Goal: Task Accomplishment & Management: Complete application form

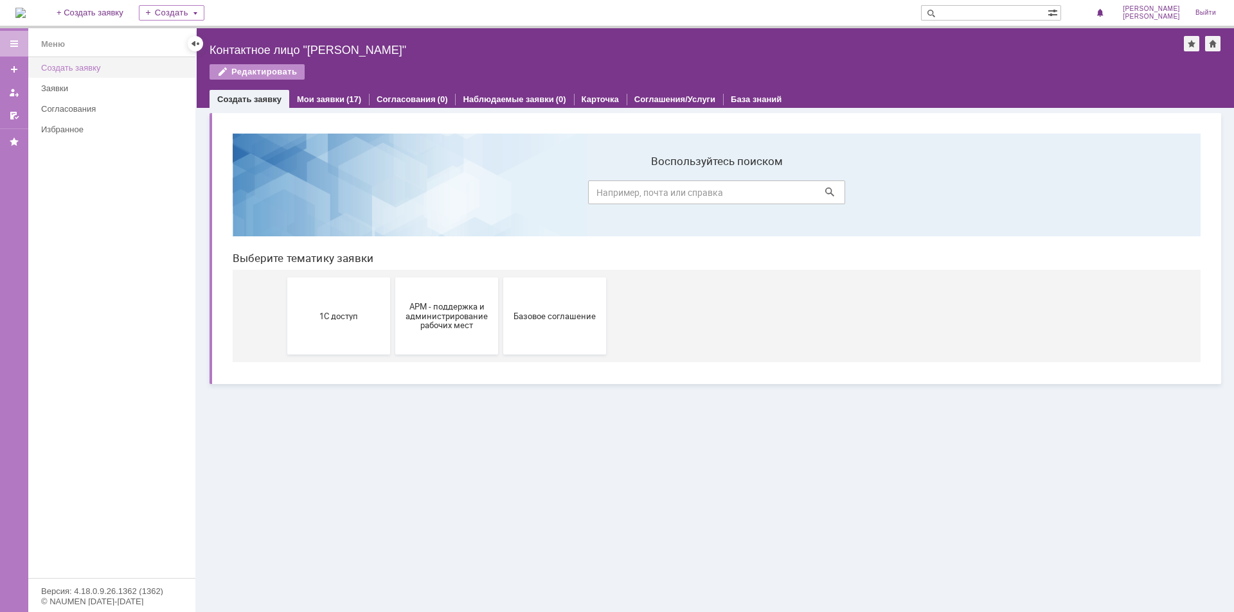
click at [107, 66] on div "Создать заявку" at bounding box center [114, 68] width 147 height 10
click at [365, 310] on button "1С доступ" at bounding box center [338, 316] width 103 height 77
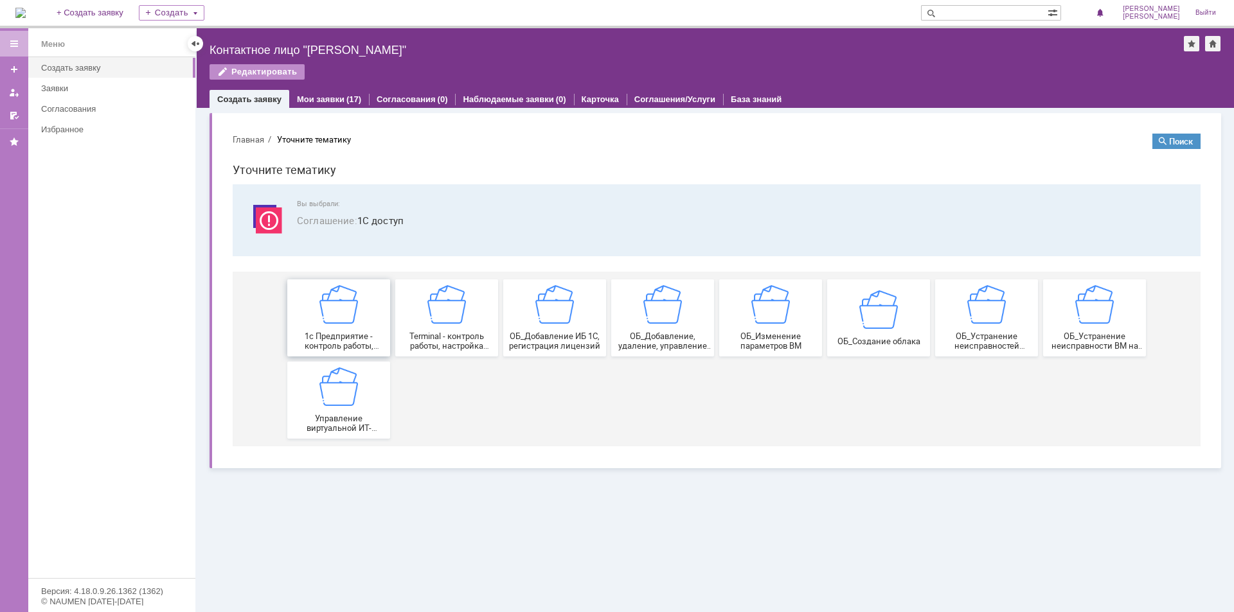
click at [359, 317] on div "1c Предприятие - контроль работы, настройка создание новых записей сервера 1с п…" at bounding box center [338, 318] width 95 height 66
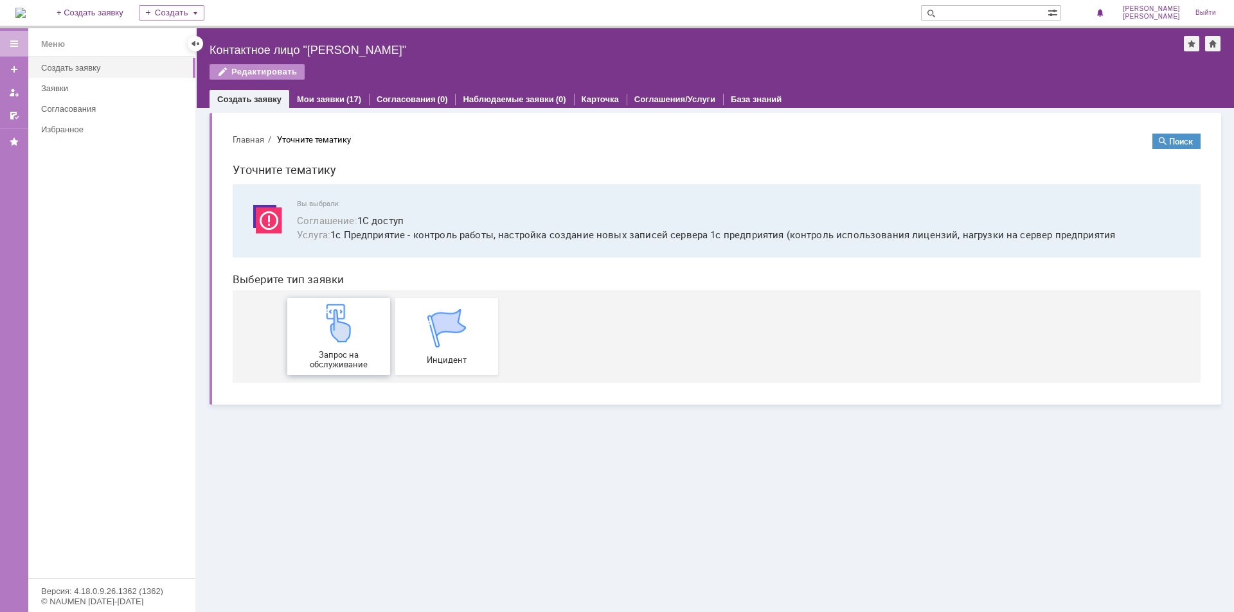
click at [338, 334] on img at bounding box center [338, 323] width 39 height 39
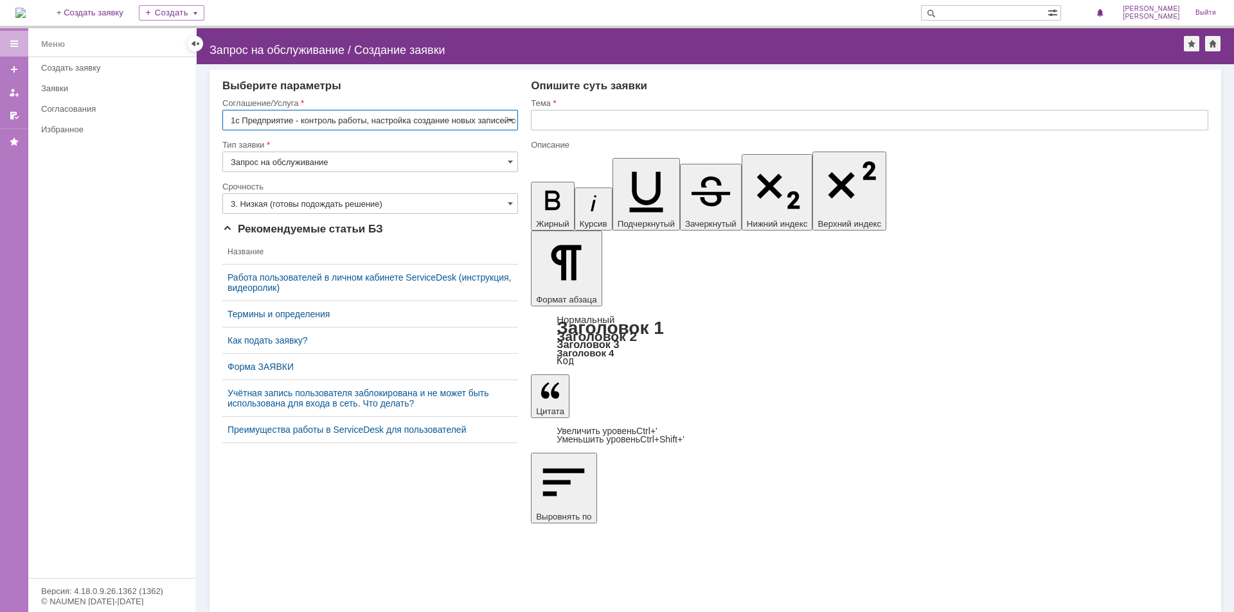
click at [633, 122] on input "text" at bounding box center [869, 120] width 677 height 21
type input "L"
type input "Добавить пользователя в 1С"
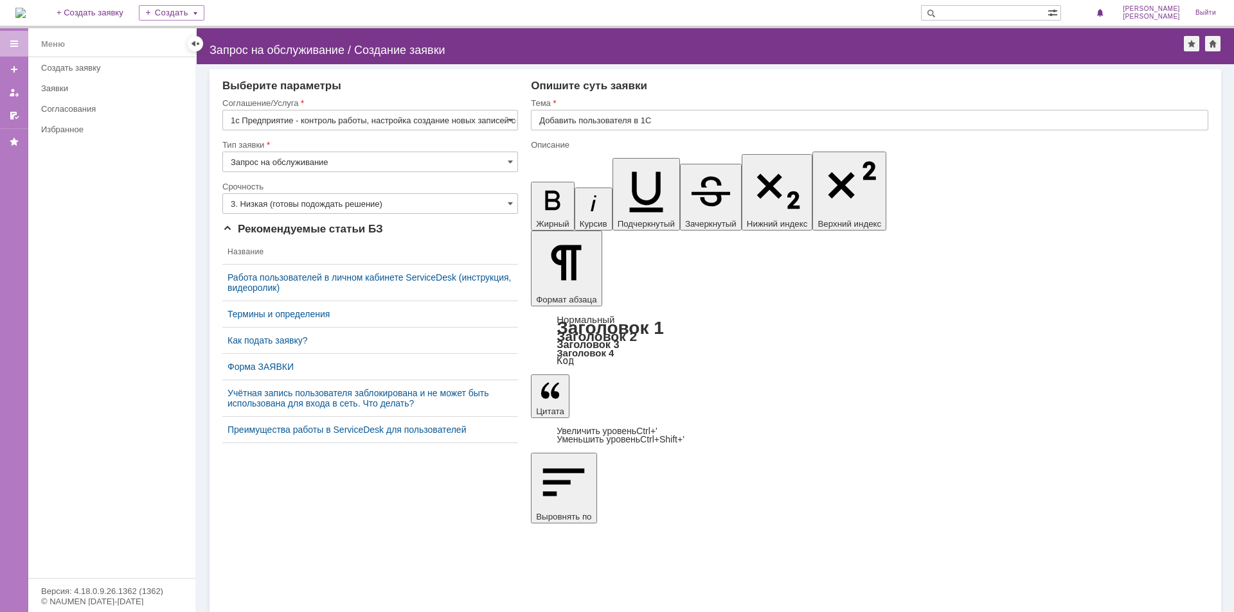
drag, startPoint x: 615, startPoint y: 4039, endPoint x: 943, endPoint y: 4197, distance: 364.4
click at [310, 199] on input "3. Низкая (готовы подождать решение)" at bounding box center [370, 203] width 296 height 21
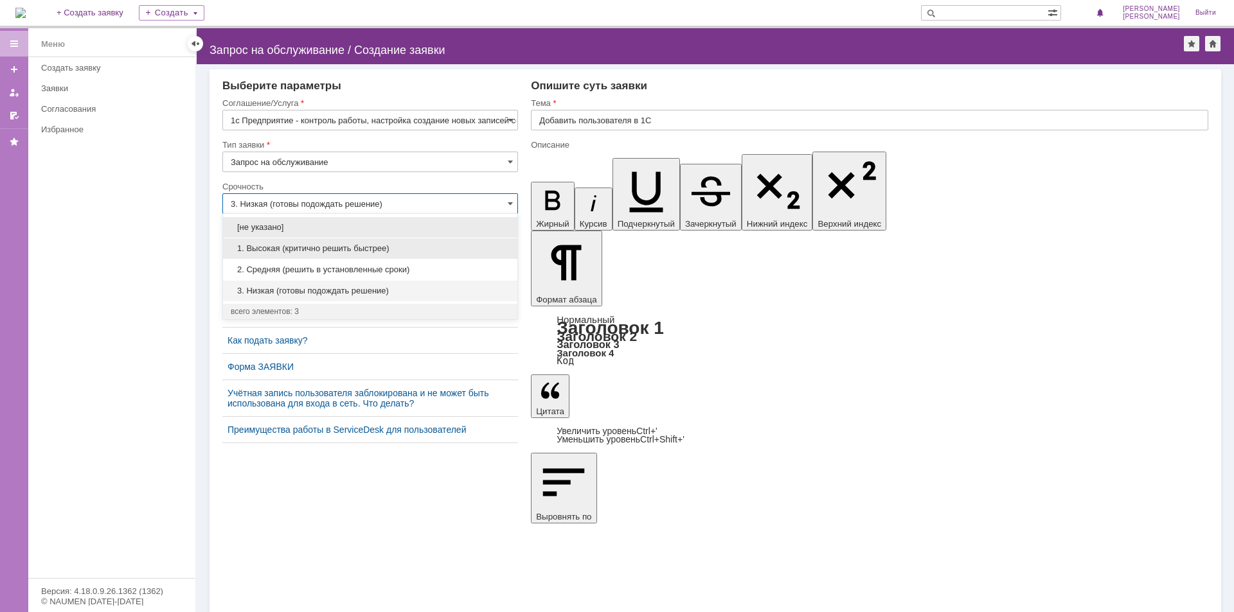
click at [314, 249] on span "1. Высокая (критично решить быстрее)" at bounding box center [370, 249] width 279 height 10
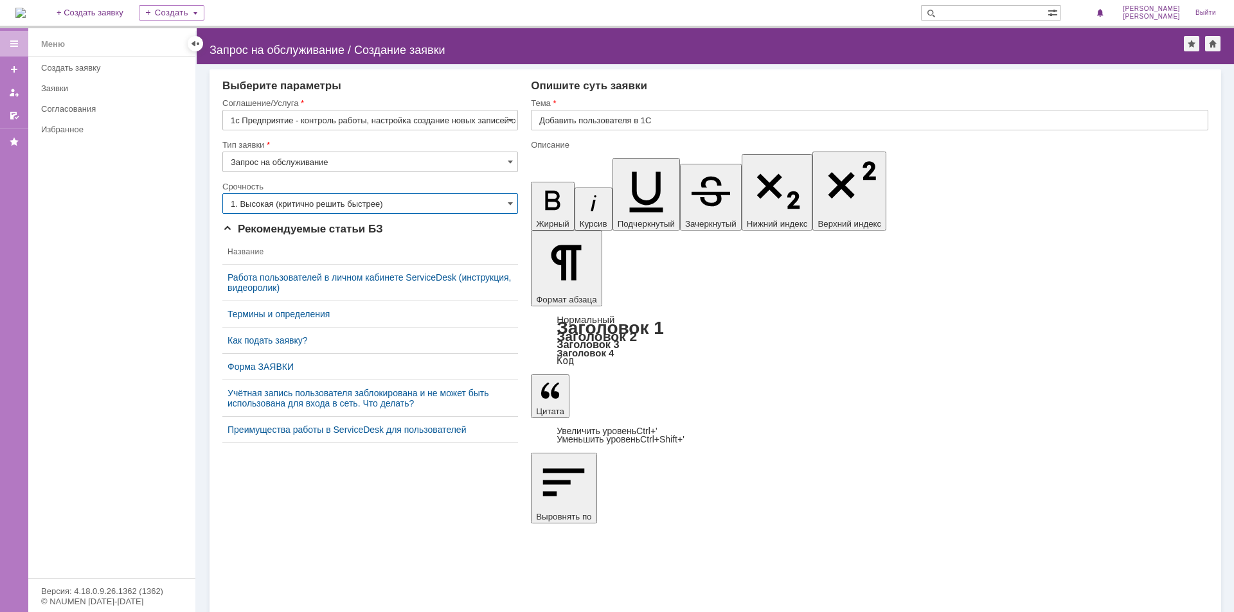
type input "1. Высокая (критично решить быстрее)"
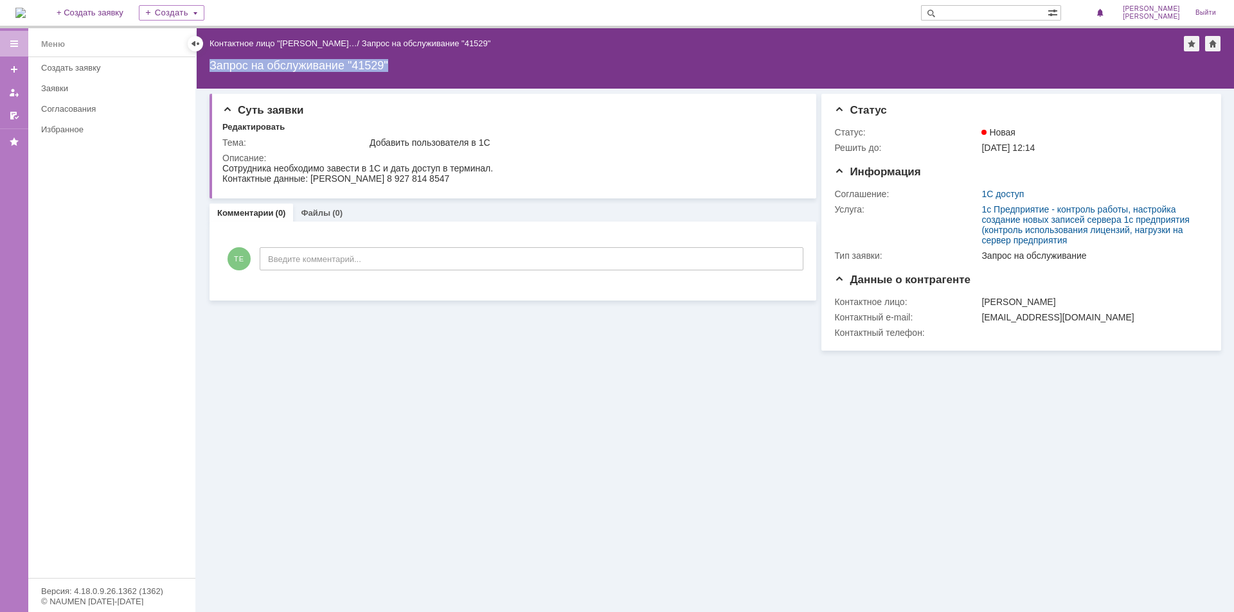
drag, startPoint x: 400, startPoint y: 62, endPoint x: 204, endPoint y: 66, distance: 196.0
click at [204, 66] on div "Назад | Контактное лицо "Туркин Евгени… / Запрос на обслуживание "41529" Запрос…" at bounding box center [715, 58] width 1037 height 60
copy div "Запрос на обслуживание "41529""
